Goal: Communication & Community: Connect with others

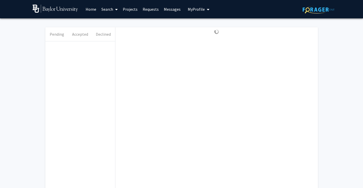
click at [89, 16] on link "Home" at bounding box center [91, 9] width 16 height 18
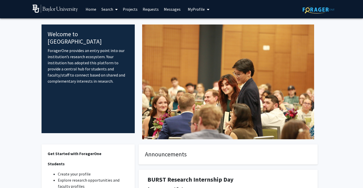
click at [93, 10] on link "Home" at bounding box center [91, 9] width 16 height 18
click at [282, 15] on div "Skip navigation Home Search Projects Requests Messages My Profile [PERSON_NAME]…" at bounding box center [182, 9] width 306 height 18
click at [89, 11] on link "Home" at bounding box center [91, 9] width 16 height 18
click at [90, 12] on link "Home" at bounding box center [91, 9] width 16 height 18
click at [90, 10] on link "Home" at bounding box center [91, 9] width 16 height 18
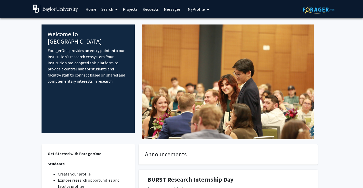
click at [90, 10] on link "Home" at bounding box center [91, 9] width 16 height 18
click at [311, 7] on img at bounding box center [319, 10] width 32 height 8
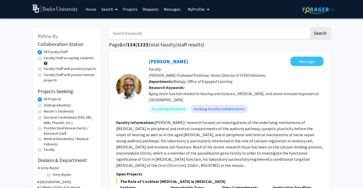
click at [44, 106] on label "Undergraduate(s)" at bounding box center [57, 104] width 27 height 5
click at [44, 106] on input "Undergraduate(s)" at bounding box center [45, 103] width 3 height 3
radio input "true"
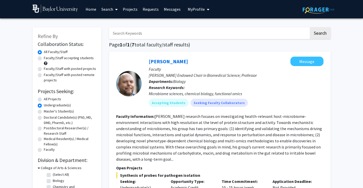
click at [106, 11] on link "Search" at bounding box center [109, 9] width 21 height 18
click at [113, 33] on span "Students" at bounding box center [114, 34] width 31 height 10
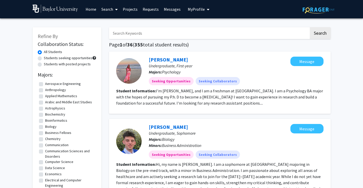
click at [122, 33] on input "Search Keywords" at bounding box center [209, 33] width 200 height 12
type input "Malika"
click at [317, 34] on button "Search" at bounding box center [320, 33] width 21 height 12
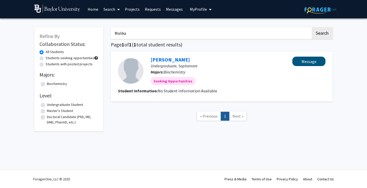
click at [308, 63] on button "Message" at bounding box center [308, 61] width 33 height 9
click at [166, 61] on link "[PERSON_NAME]" at bounding box center [170, 59] width 39 height 6
click at [161, 60] on link "[PERSON_NAME]" at bounding box center [170, 59] width 39 height 6
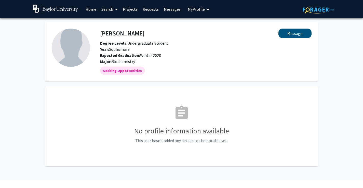
click at [295, 34] on button "Message" at bounding box center [294, 33] width 33 height 9
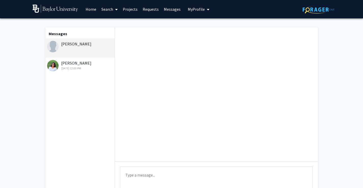
click at [162, 178] on textarea "Type a message" at bounding box center [216, 177] width 193 height 23
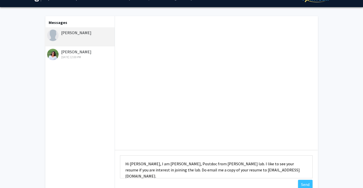
scroll to position [45, 0]
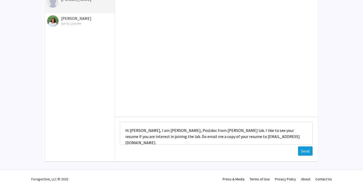
type textarea "Hi [PERSON_NAME], I am [PERSON_NAME], Postdoc from [PERSON_NAME] lab. I like to…"
click at [307, 151] on button "Send" at bounding box center [305, 150] width 15 height 9
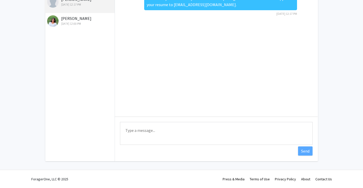
scroll to position [0, 0]
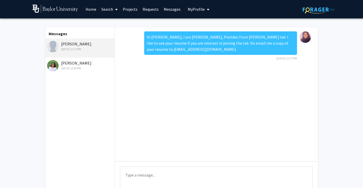
click at [94, 11] on link "Home" at bounding box center [91, 9] width 16 height 18
